Goal: Information Seeking & Learning: Check status

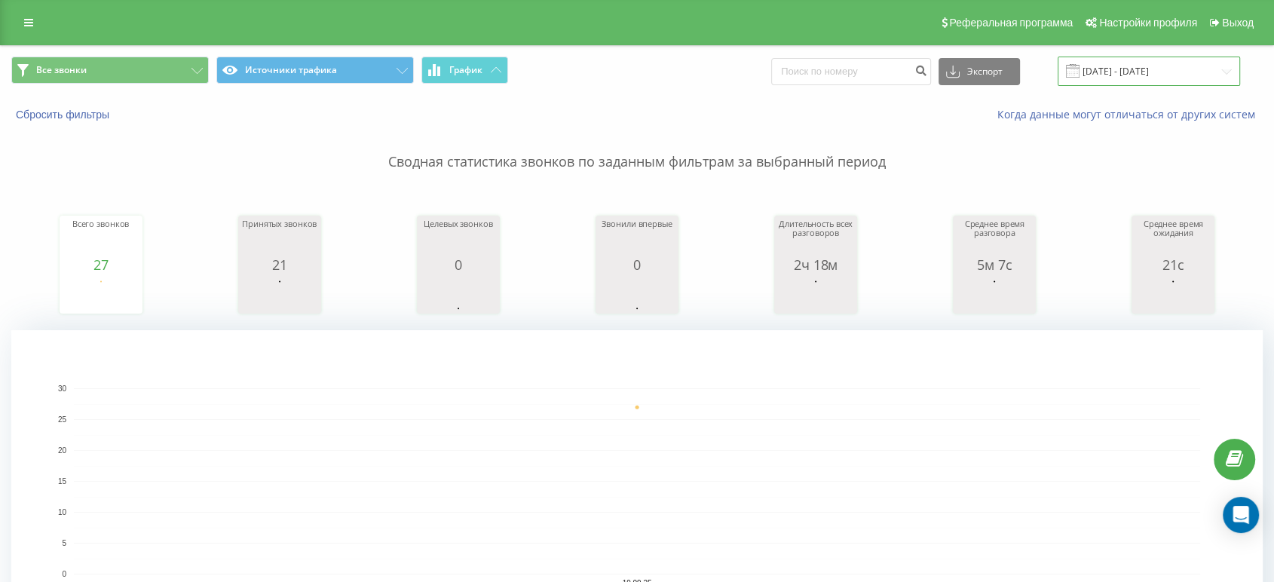
click at [1146, 74] on input "[DATE] - [DATE]" at bounding box center [1148, 71] width 182 height 29
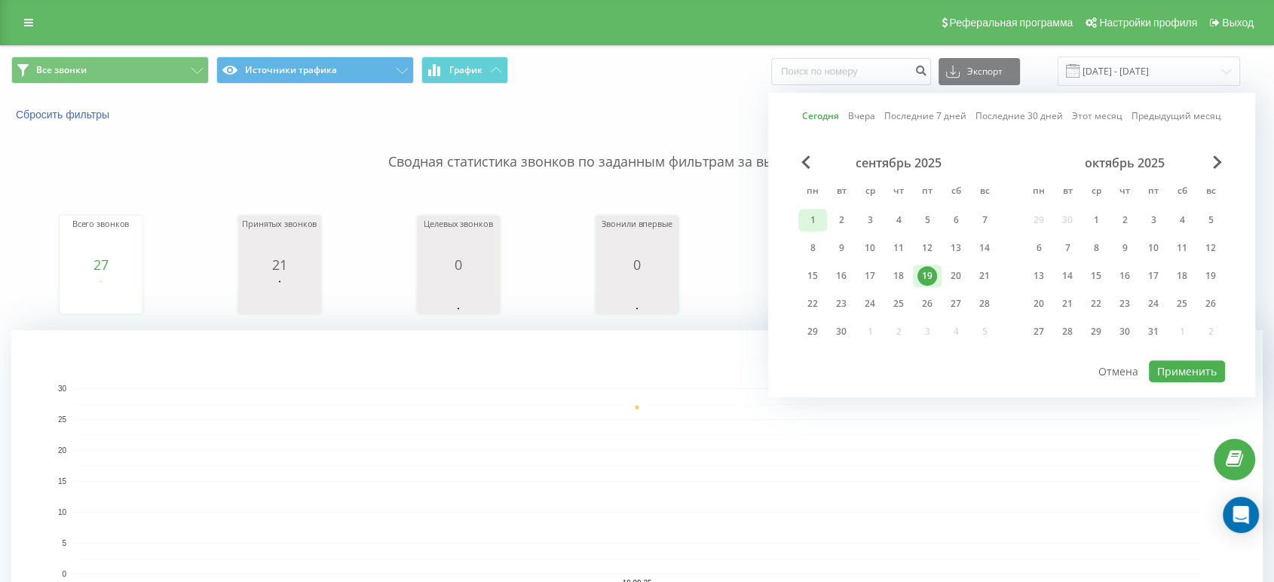
click at [809, 219] on div "1" at bounding box center [813, 220] width 20 height 20
click at [925, 274] on div "19" at bounding box center [927, 276] width 20 height 20
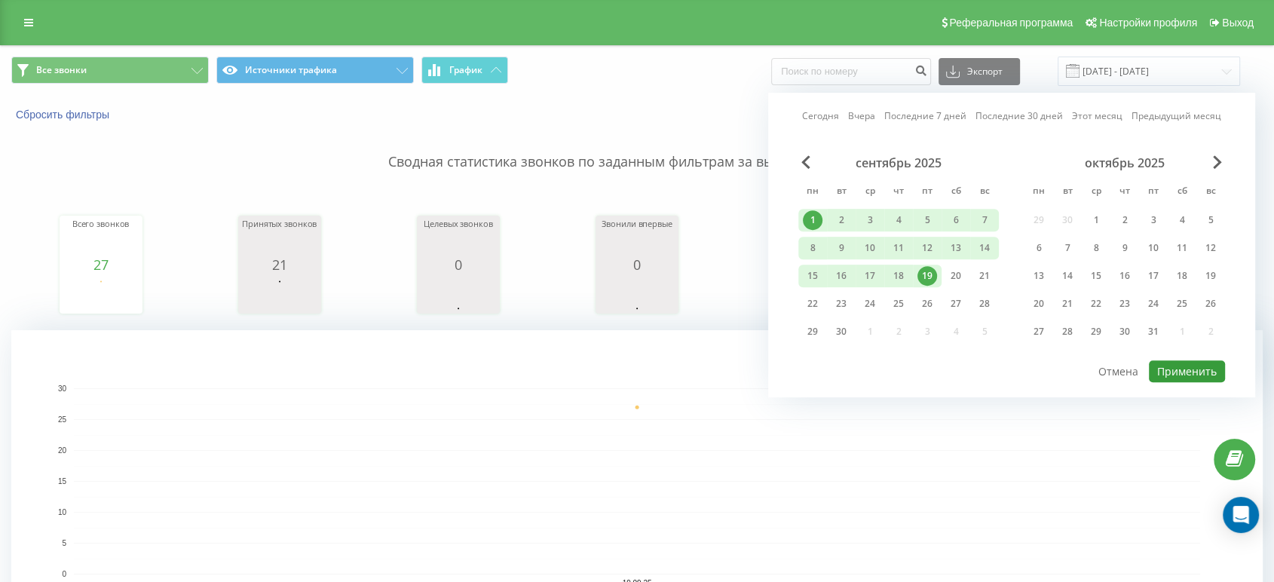
click at [1167, 368] on button "Применить" at bounding box center [1187, 371] width 76 height 22
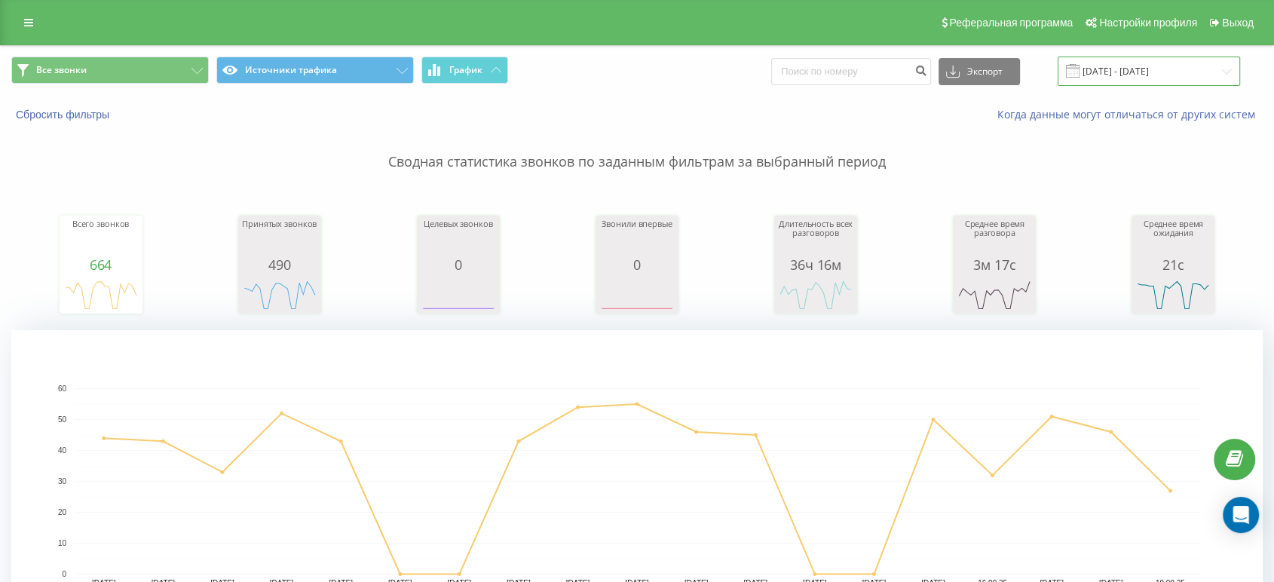
click at [1179, 65] on input "[DATE] - [DATE]" at bounding box center [1148, 71] width 182 height 29
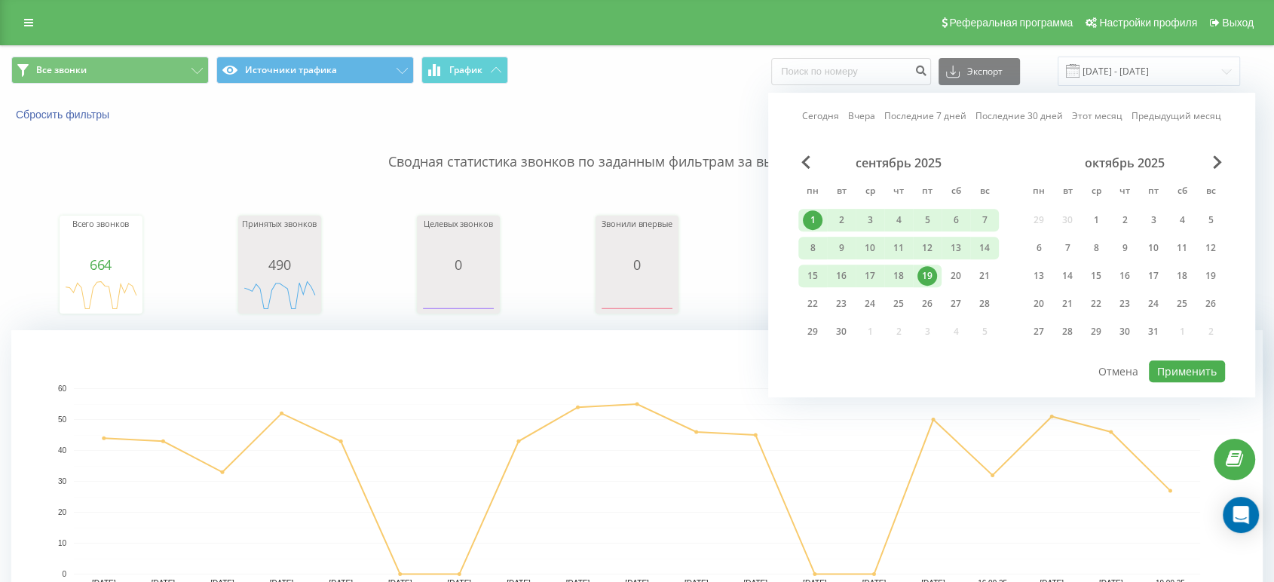
click at [920, 276] on div "19" at bounding box center [927, 276] width 20 height 20
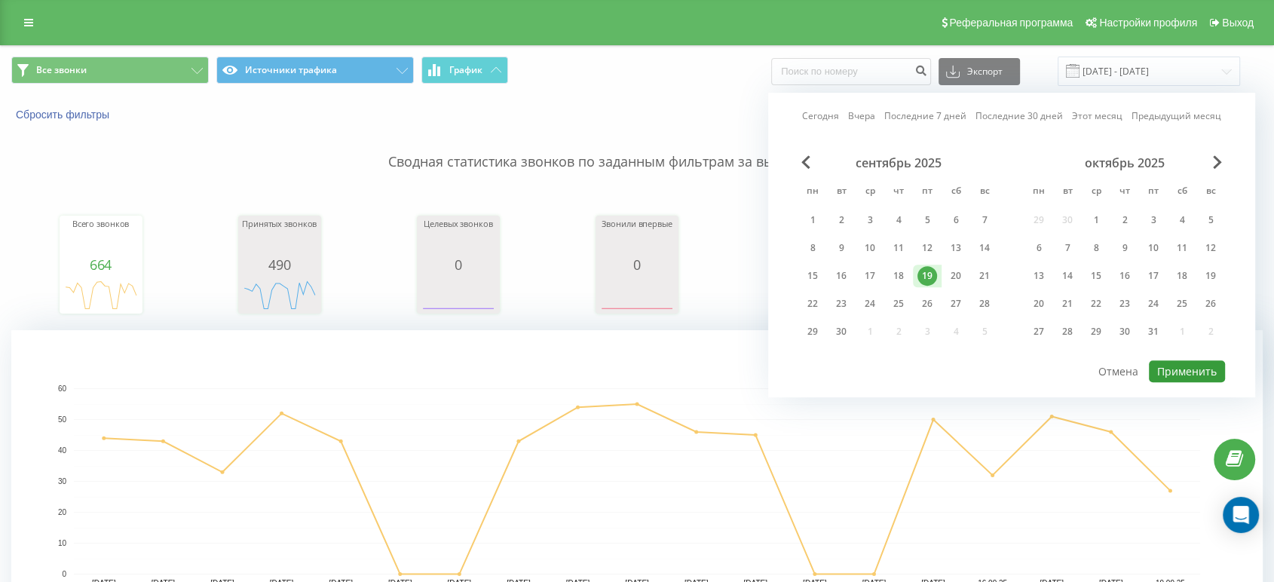
click at [1170, 360] on button "Применить" at bounding box center [1187, 371] width 76 height 22
type input "[DATE] - [DATE]"
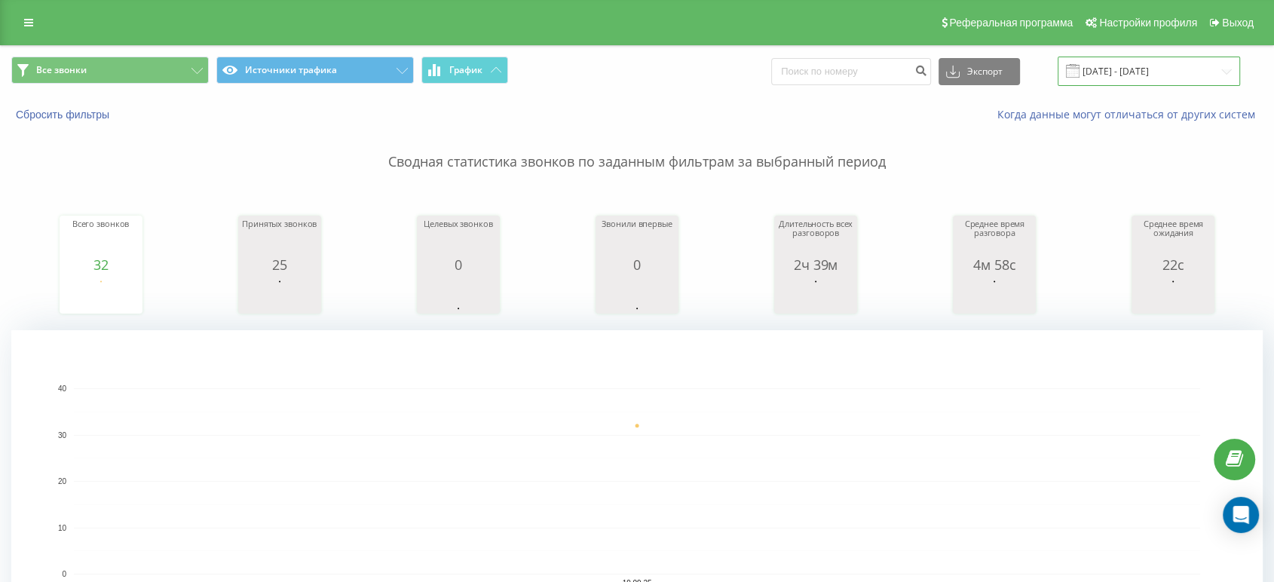
click at [1173, 77] on input "[DATE] - [DATE]" at bounding box center [1148, 71] width 182 height 29
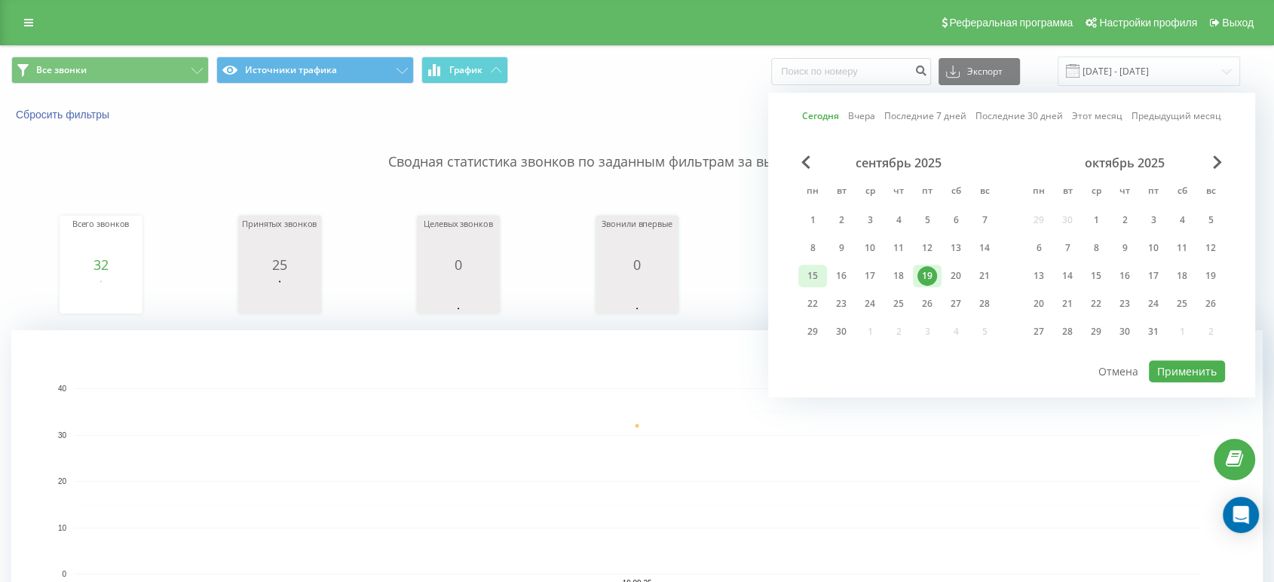
click at [814, 271] on div "15" at bounding box center [813, 276] width 20 height 20
click at [922, 271] on div "19" at bounding box center [927, 276] width 20 height 20
click at [1188, 360] on button "Применить" at bounding box center [1187, 371] width 76 height 22
type input "15.09.2025 - 19.09.2025"
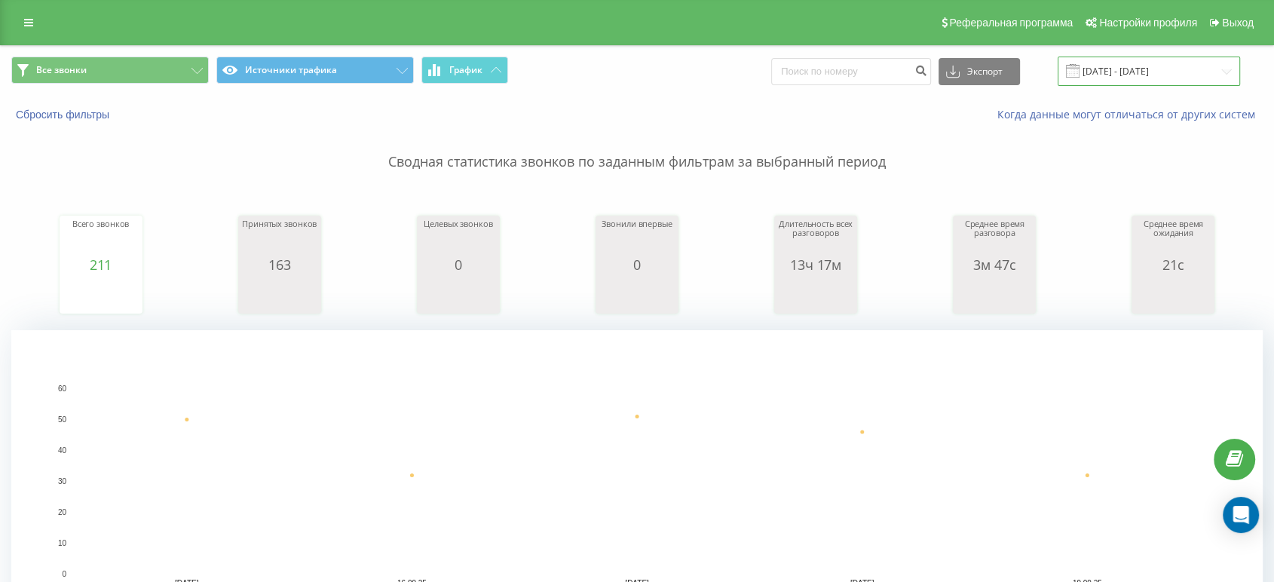
click at [1106, 76] on input "15.09.2025 - 19.09.2025" at bounding box center [1148, 71] width 182 height 29
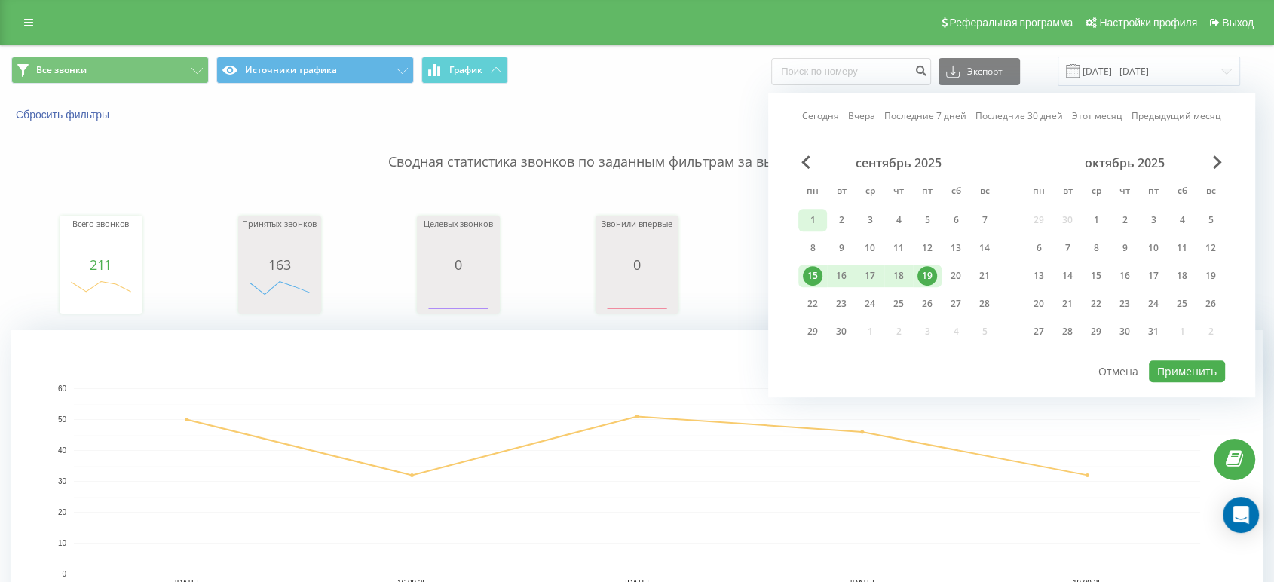
click at [808, 214] on div "1" at bounding box center [813, 220] width 20 height 20
click at [931, 274] on div "19" at bounding box center [927, 276] width 20 height 20
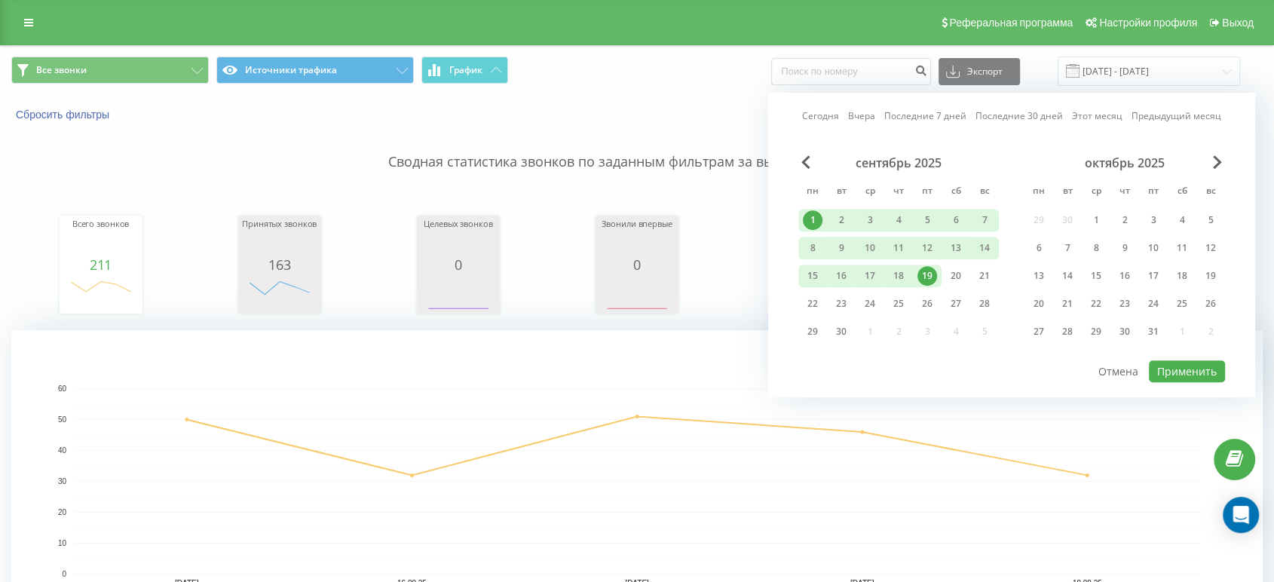
click at [661, 414] on rect "A chart." at bounding box center [637, 481] width 1126 height 186
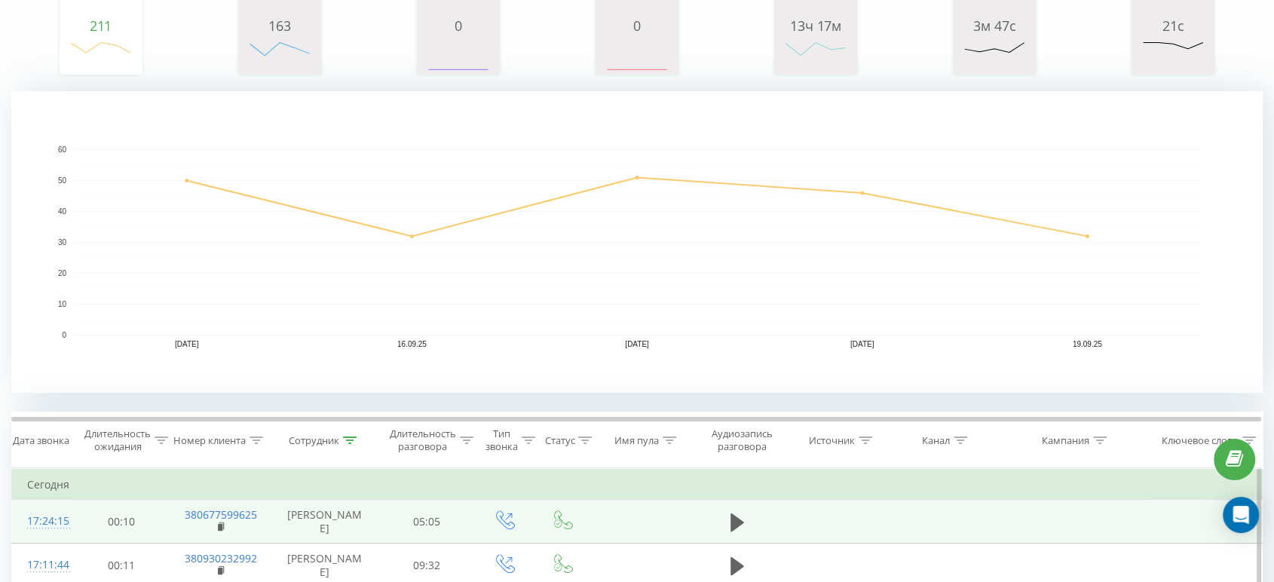
scroll to position [335, 0]
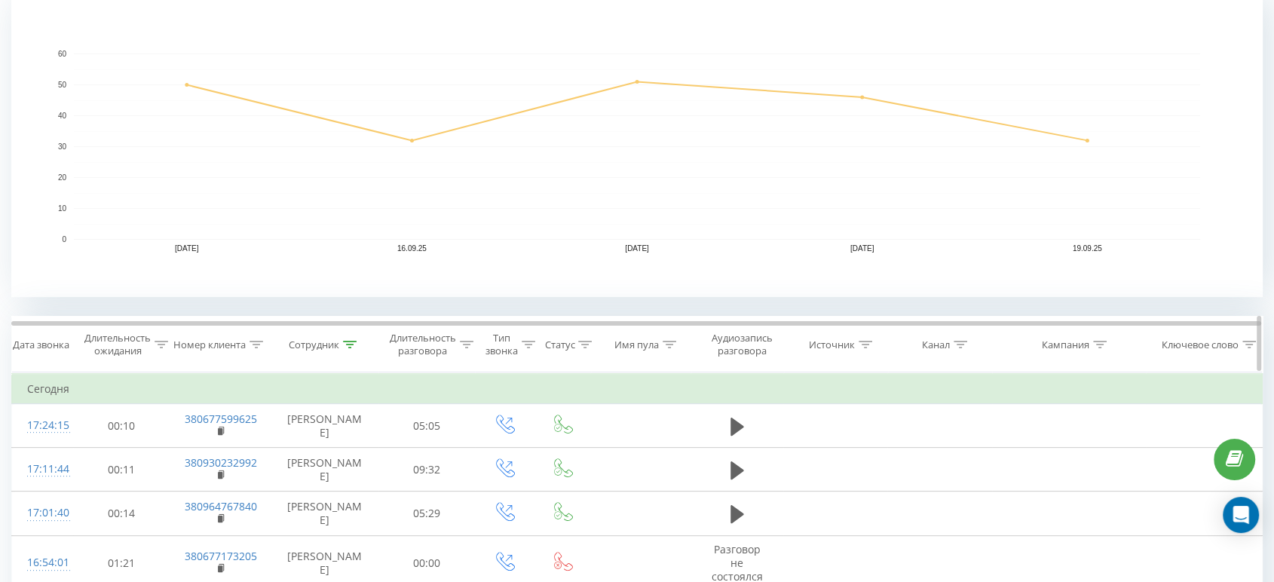
click at [347, 343] on icon at bounding box center [350, 345] width 14 height 8
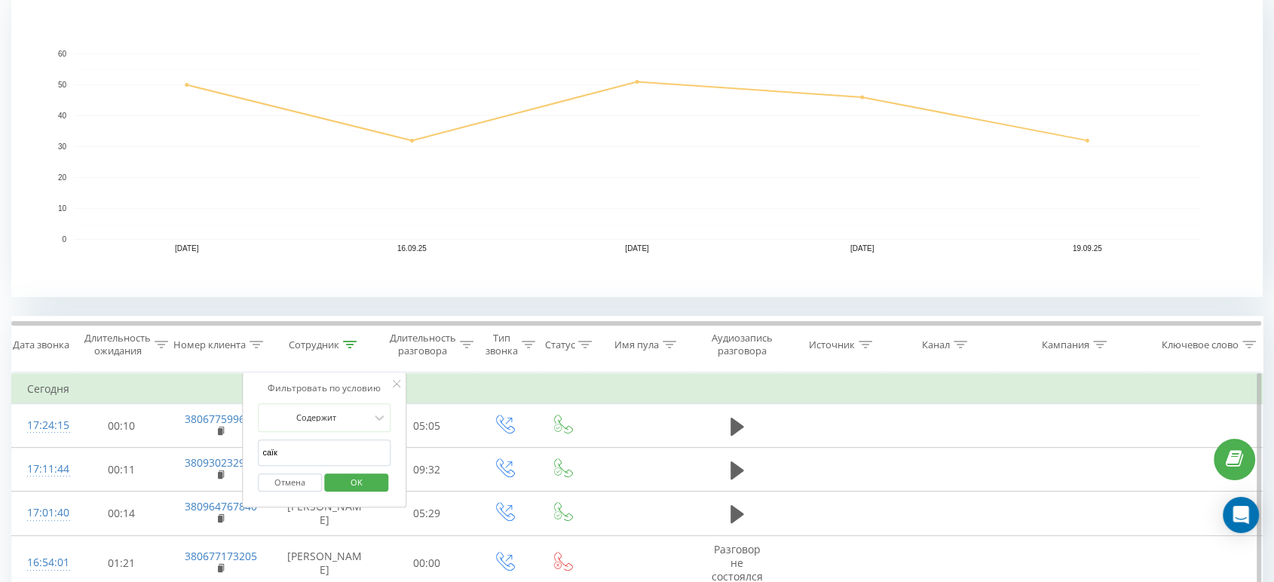
click at [340, 442] on input "саїк" at bounding box center [324, 452] width 133 height 26
type input "лиса"
click at [339, 477] on span "OK" at bounding box center [356, 481] width 42 height 23
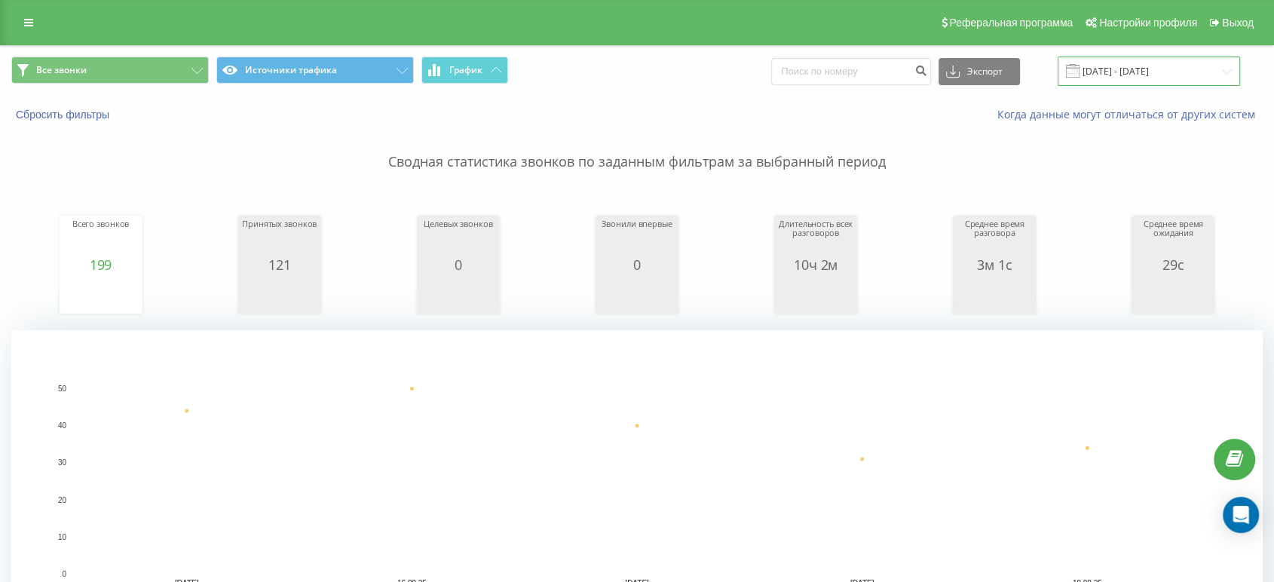
click at [1136, 74] on input "15.09.2025 - 19.09.2025" at bounding box center [1148, 71] width 182 height 29
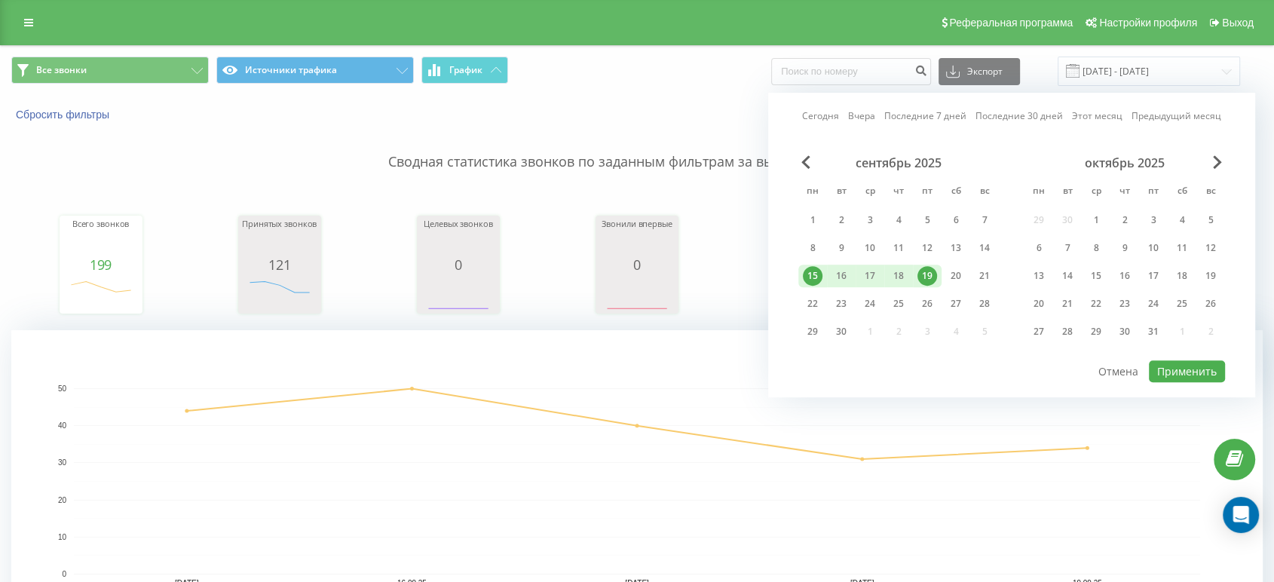
click at [818, 274] on div "15" at bounding box center [813, 276] width 20 height 20
click at [874, 273] on div "17" at bounding box center [870, 276] width 20 height 20
click at [1178, 368] on button "Применить" at bounding box center [1187, 371] width 76 height 22
type input "15.09.2025 - 17.09.2025"
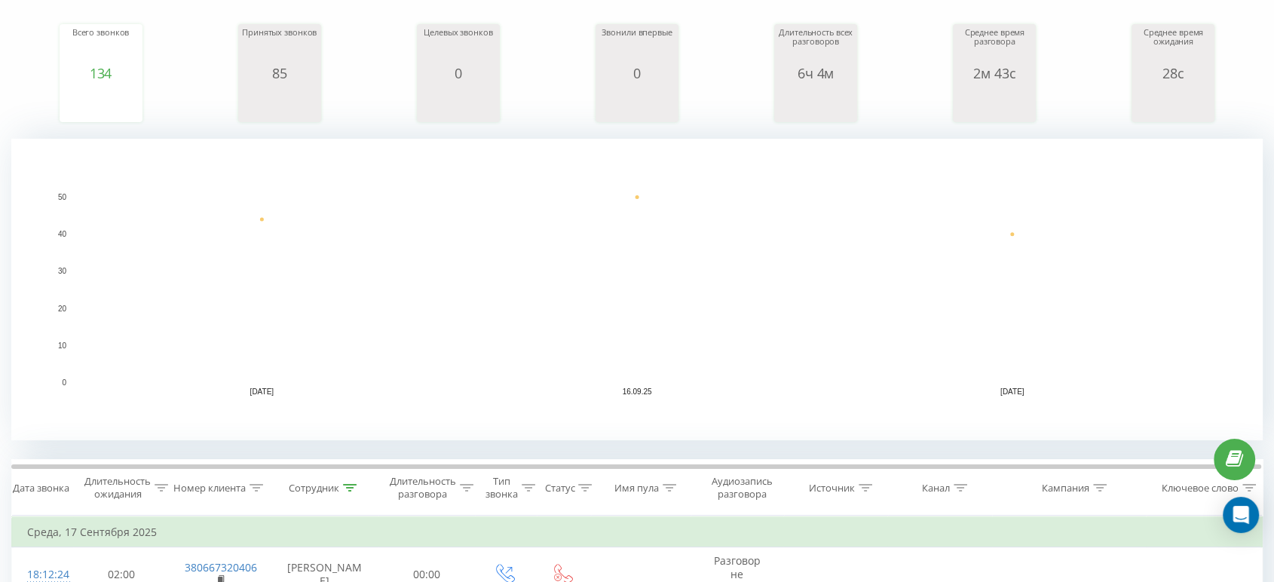
scroll to position [167, 0]
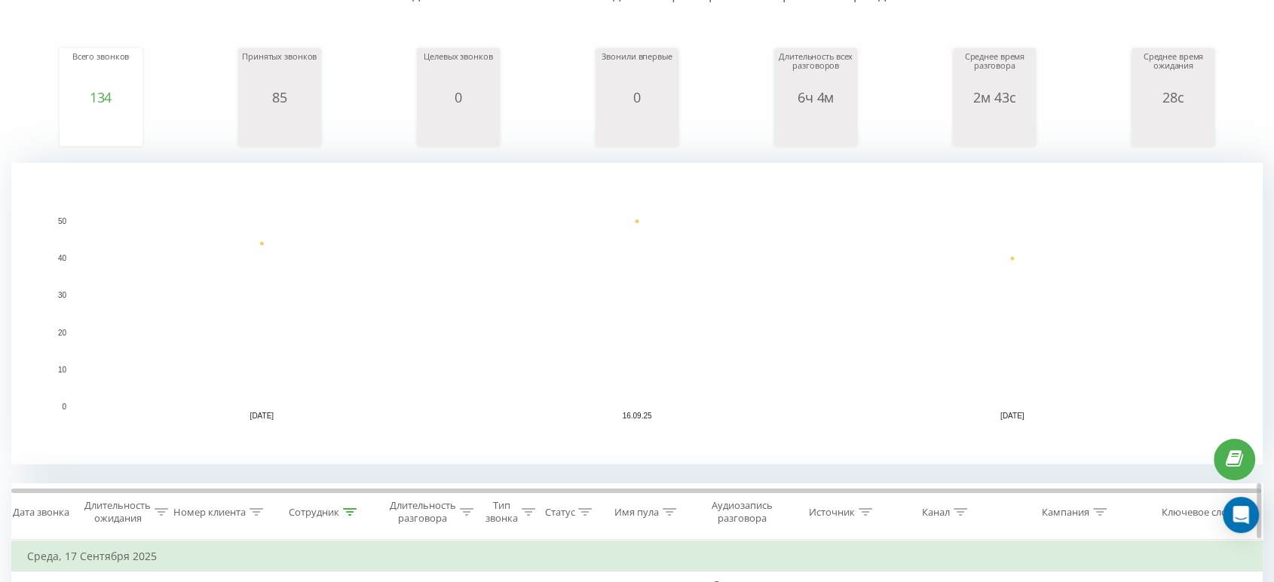
click at [343, 515] on icon at bounding box center [350, 512] width 14 height 8
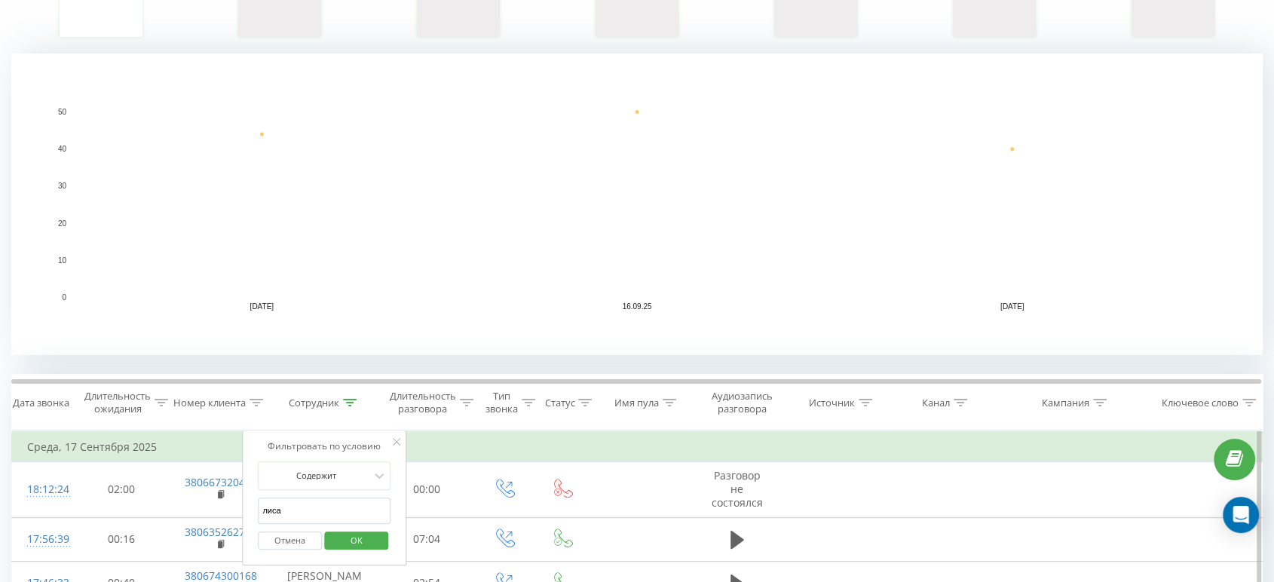
scroll to position [335, 0]
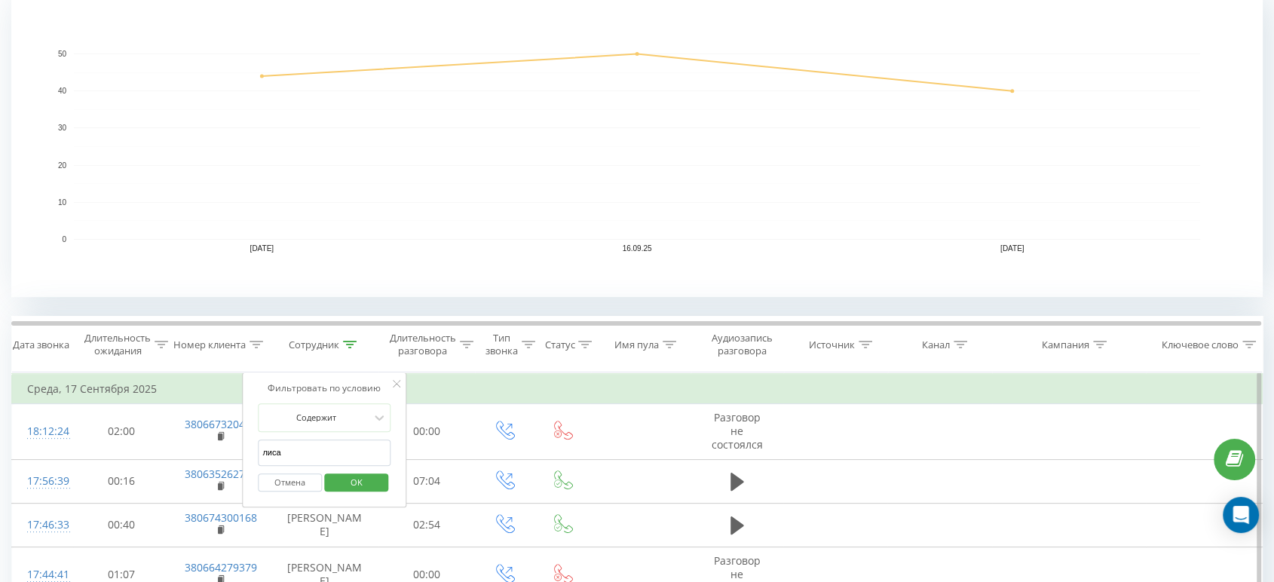
click at [307, 456] on input "лиса" at bounding box center [324, 452] width 133 height 26
type input "трофимова"
click at [360, 480] on span "OK" at bounding box center [356, 481] width 42 height 23
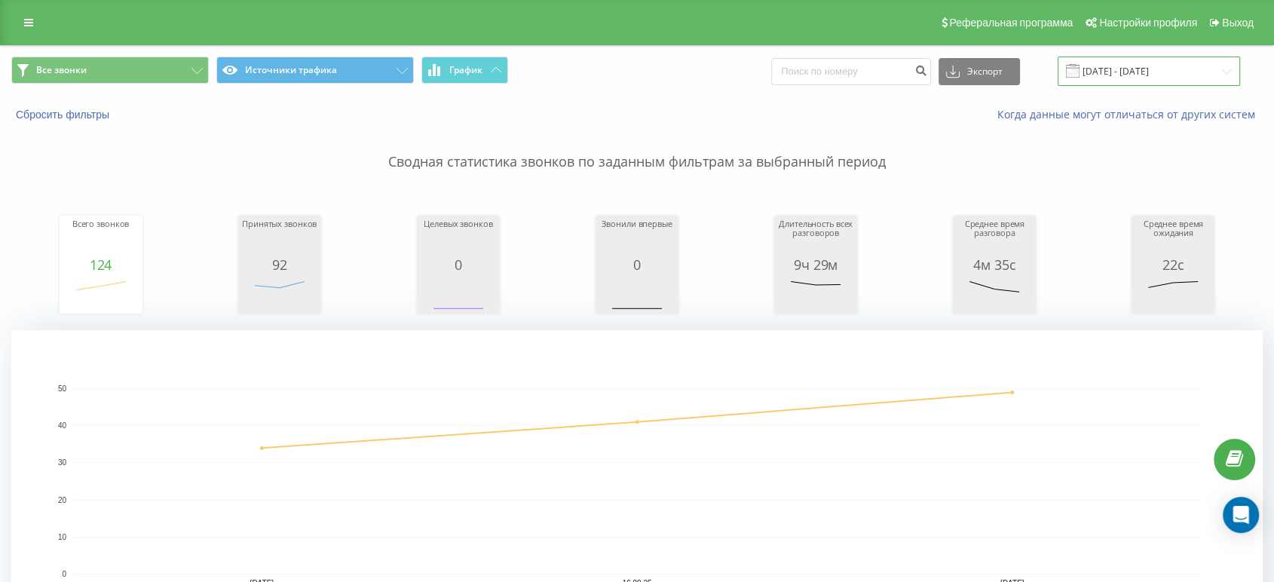
click at [1158, 66] on input "15.09.2025 - 17.09.2025" at bounding box center [1148, 71] width 182 height 29
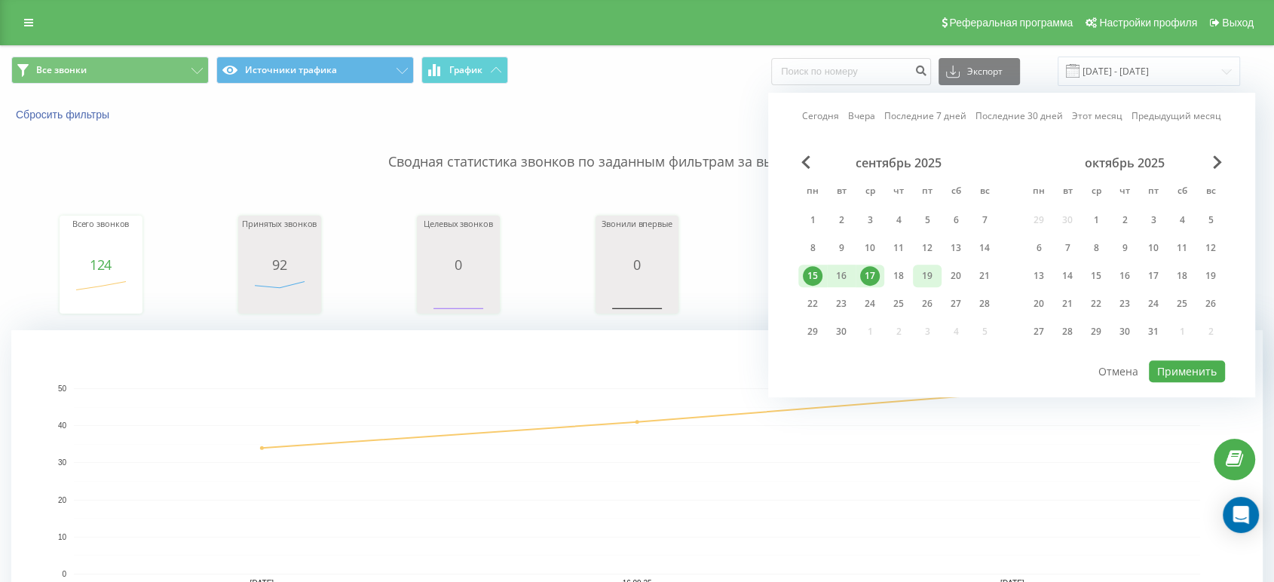
click at [922, 274] on div "19" at bounding box center [927, 276] width 20 height 20
click at [820, 275] on div "15" at bounding box center [813, 276] width 20 height 20
click at [919, 278] on div "19" at bounding box center [927, 276] width 20 height 20
click at [1179, 360] on button "Применить" at bounding box center [1187, 371] width 76 height 22
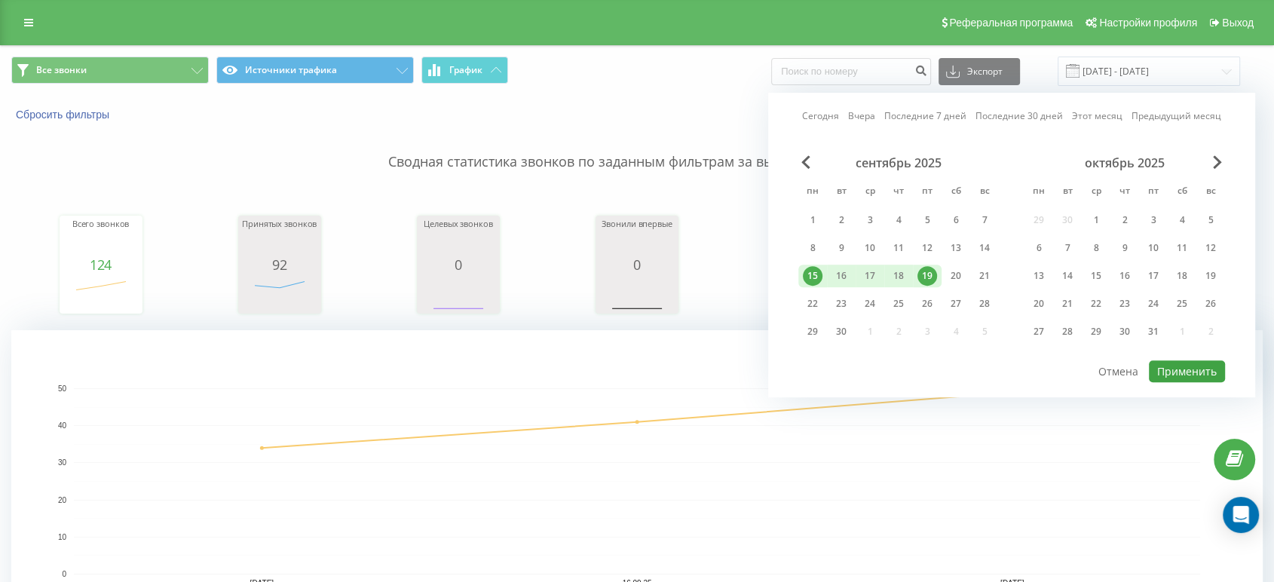
type input "15.09.2025 - 19.09.2025"
